Goal: Task Accomplishment & Management: Use online tool/utility

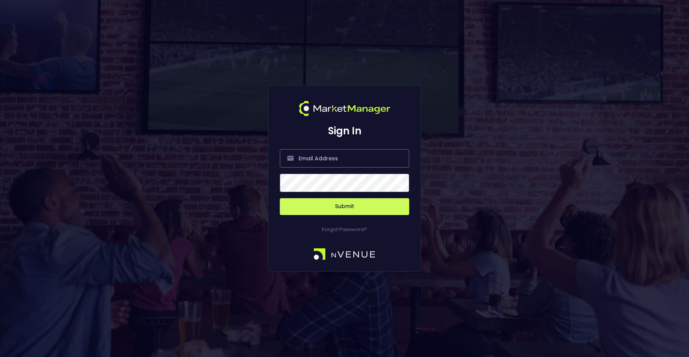
click at [348, 158] on input "email" at bounding box center [344, 158] width 129 height 18
type input "[PERSON_NAME][EMAIL_ADDRESS][DOMAIN_NAME]"
click at [341, 201] on button "Submit" at bounding box center [344, 206] width 129 height 17
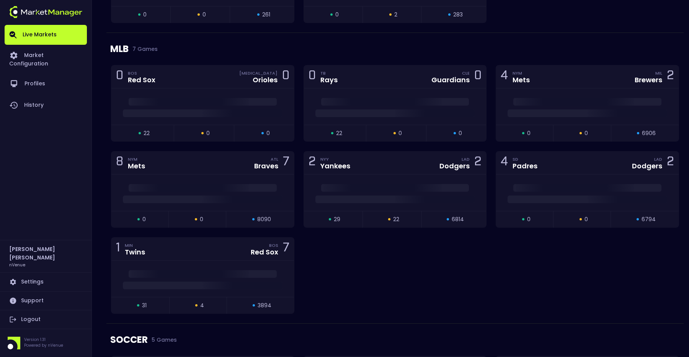
scroll to position [1105, 0]
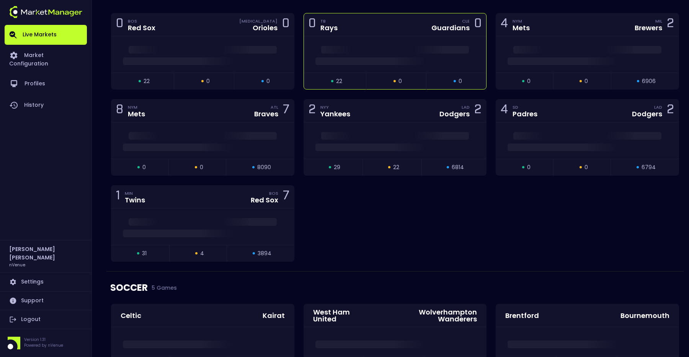
click at [393, 45] on div at bounding box center [395, 54] width 182 height 36
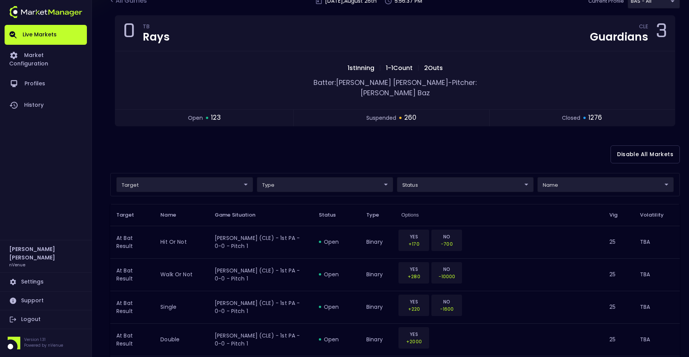
scroll to position [0, 0]
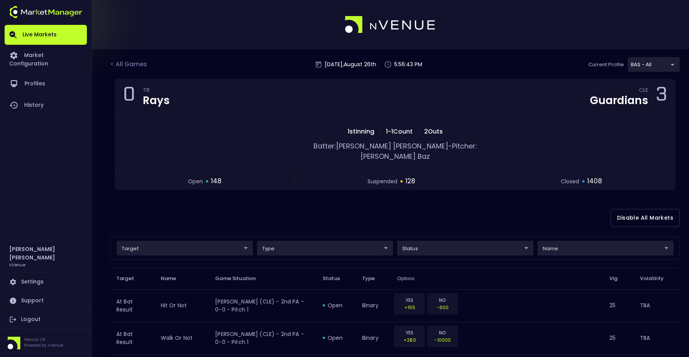
click at [286, 213] on div "Disable All Markets" at bounding box center [394, 217] width 569 height 37
click at [131, 64] on div "< All Games" at bounding box center [129, 65] width 38 height 10
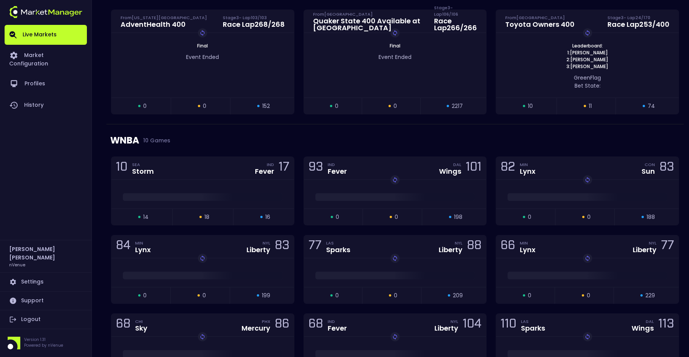
scroll to position [457, 0]
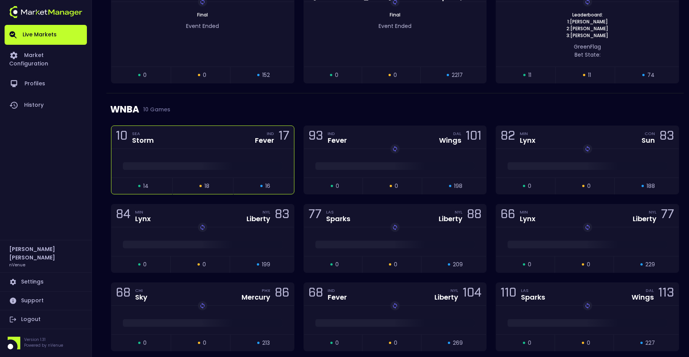
click at [204, 178] on div "open 14 suspended 18 closed 16" at bounding box center [202, 186] width 182 height 16
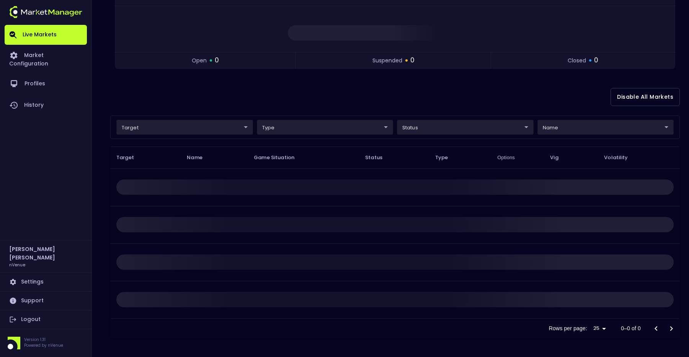
scroll to position [0, 0]
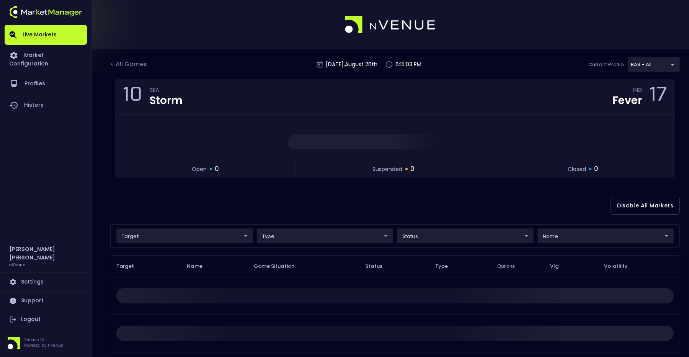
click at [218, 236] on body "Live Markets Market Configuration Profiles History [PERSON_NAME] nVenue Setting…" at bounding box center [344, 233] width 689 height 466
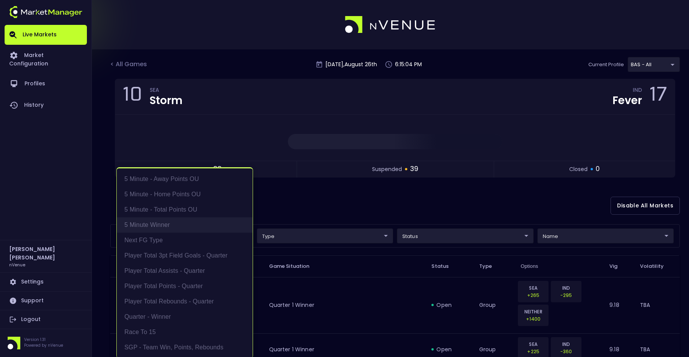
click at [193, 225] on li "5 Minute Winner" at bounding box center [185, 224] width 136 height 15
type input "5 Minute Winner"
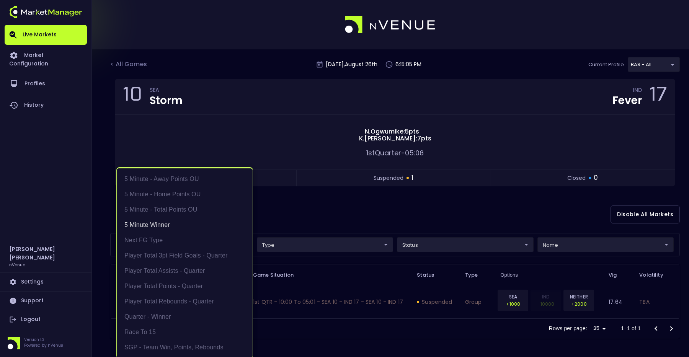
scroll to position [1, 0]
click at [325, 224] on div at bounding box center [344, 178] width 689 height 357
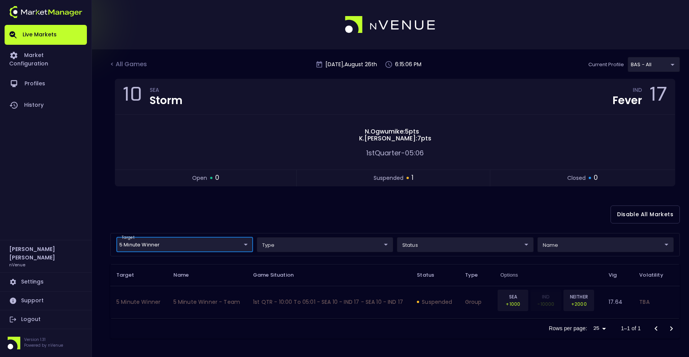
scroll to position [0, 0]
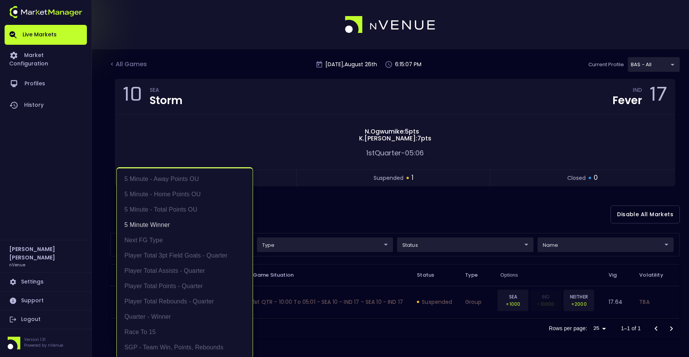
click at [220, 246] on body "Live Markets Market Configuration Profiles History [PERSON_NAME] nVenue Setting…" at bounding box center [344, 178] width 689 height 357
click at [161, 225] on li "5 Minute Winner" at bounding box center [185, 224] width 136 height 15
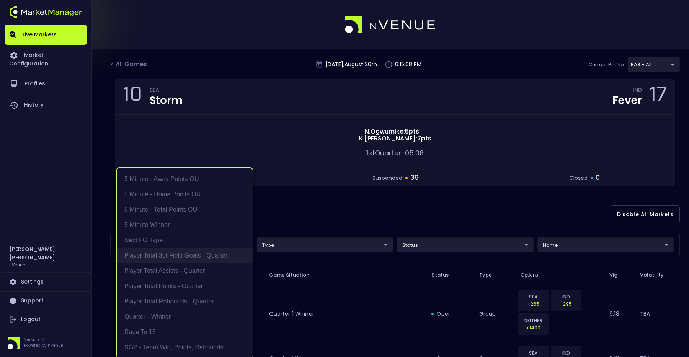
scroll to position [2, 0]
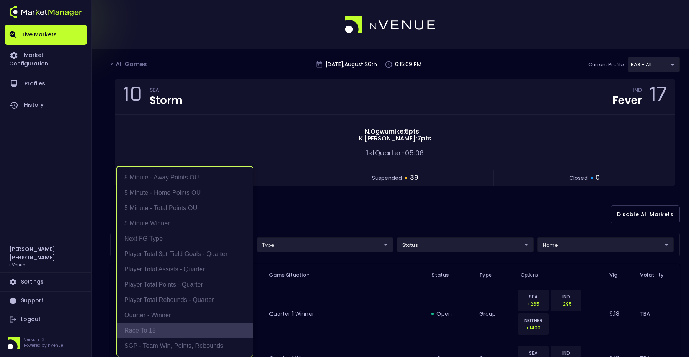
click at [163, 327] on li "Race to 15" at bounding box center [185, 330] width 136 height 15
type input "Race to 15"
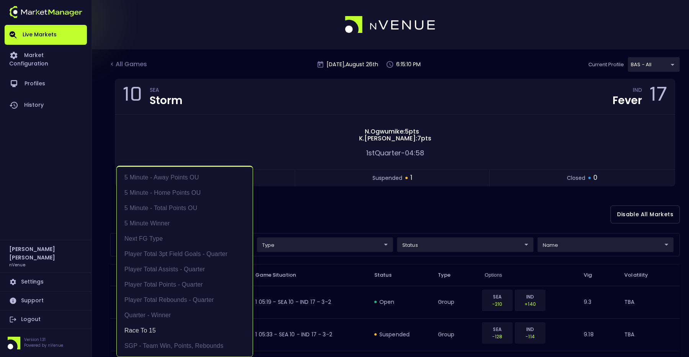
click at [317, 222] on div at bounding box center [344, 178] width 689 height 357
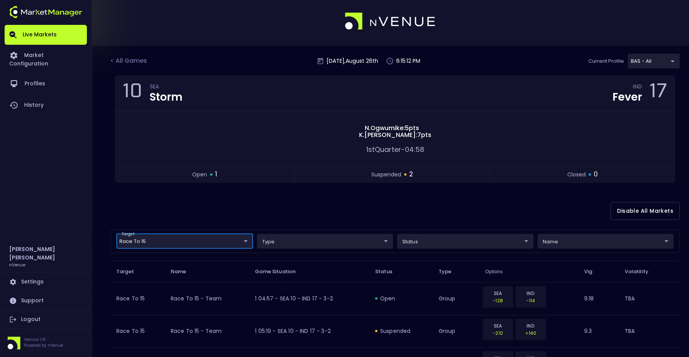
scroll to position [0, 0]
